Goal: Task Accomplishment & Management: Complete application form

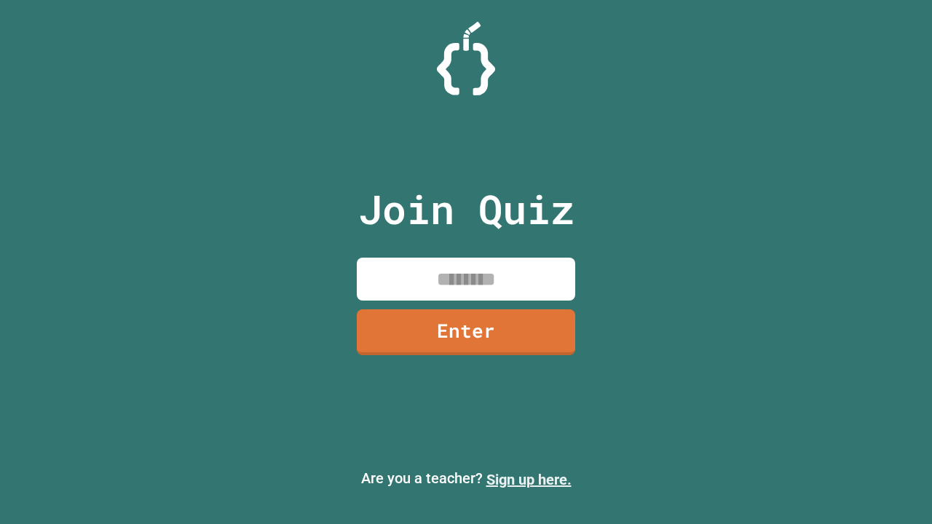
click at [528, 480] on link "Sign up here." at bounding box center [528, 479] width 85 height 17
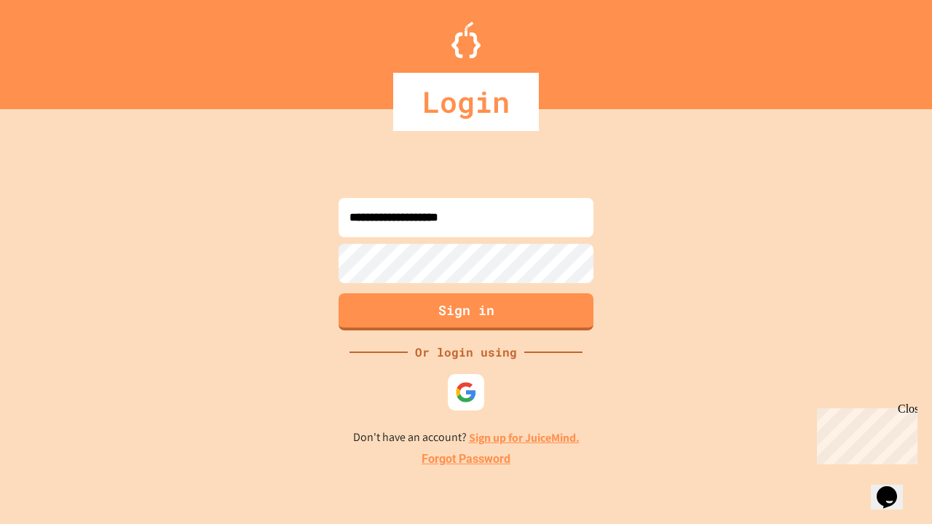
type input "**********"
